Goal: Information Seeking & Learning: Understand process/instructions

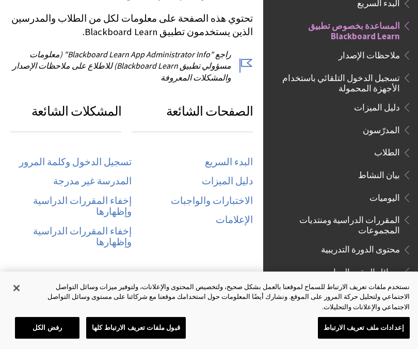
scroll to position [498, 0]
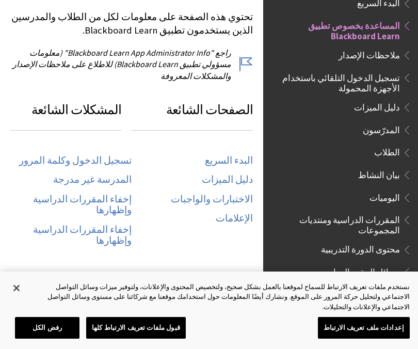
click at [113, 155] on link "تسجيل الدخول وكلمة المرور" at bounding box center [75, 161] width 113 height 12
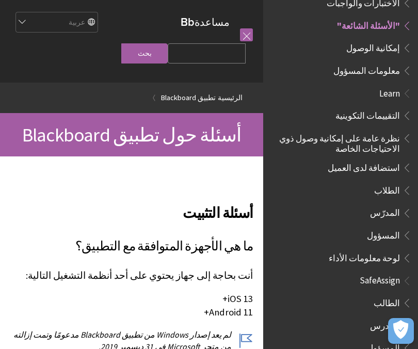
scroll to position [578, 0]
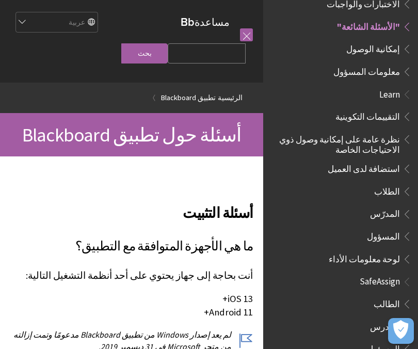
click at [377, 340] on span "المسؤول" at bounding box center [383, 347] width 33 height 14
click at [376, 340] on span "المسؤول" at bounding box center [383, 347] width 33 height 14
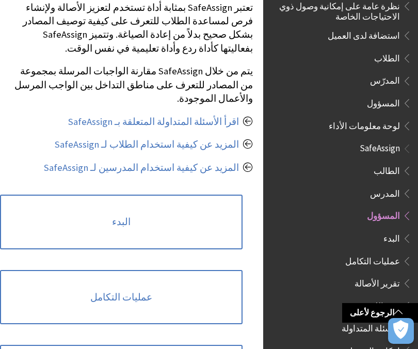
scroll to position [208, 0]
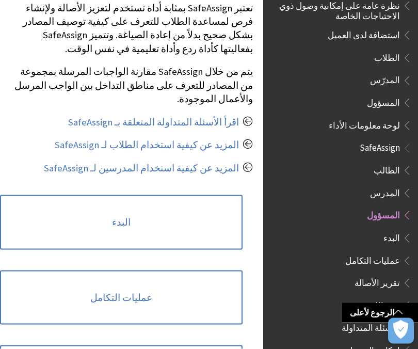
click at [204, 195] on link "البدء" at bounding box center [121, 222] width 243 height 55
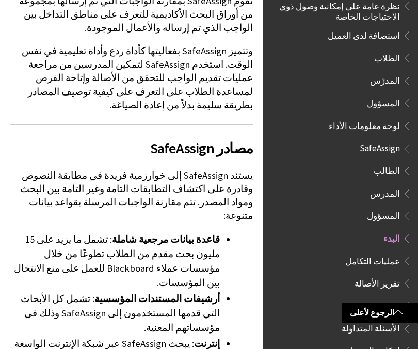
scroll to position [261, 0]
